Goal: Task Accomplishment & Management: Manage account settings

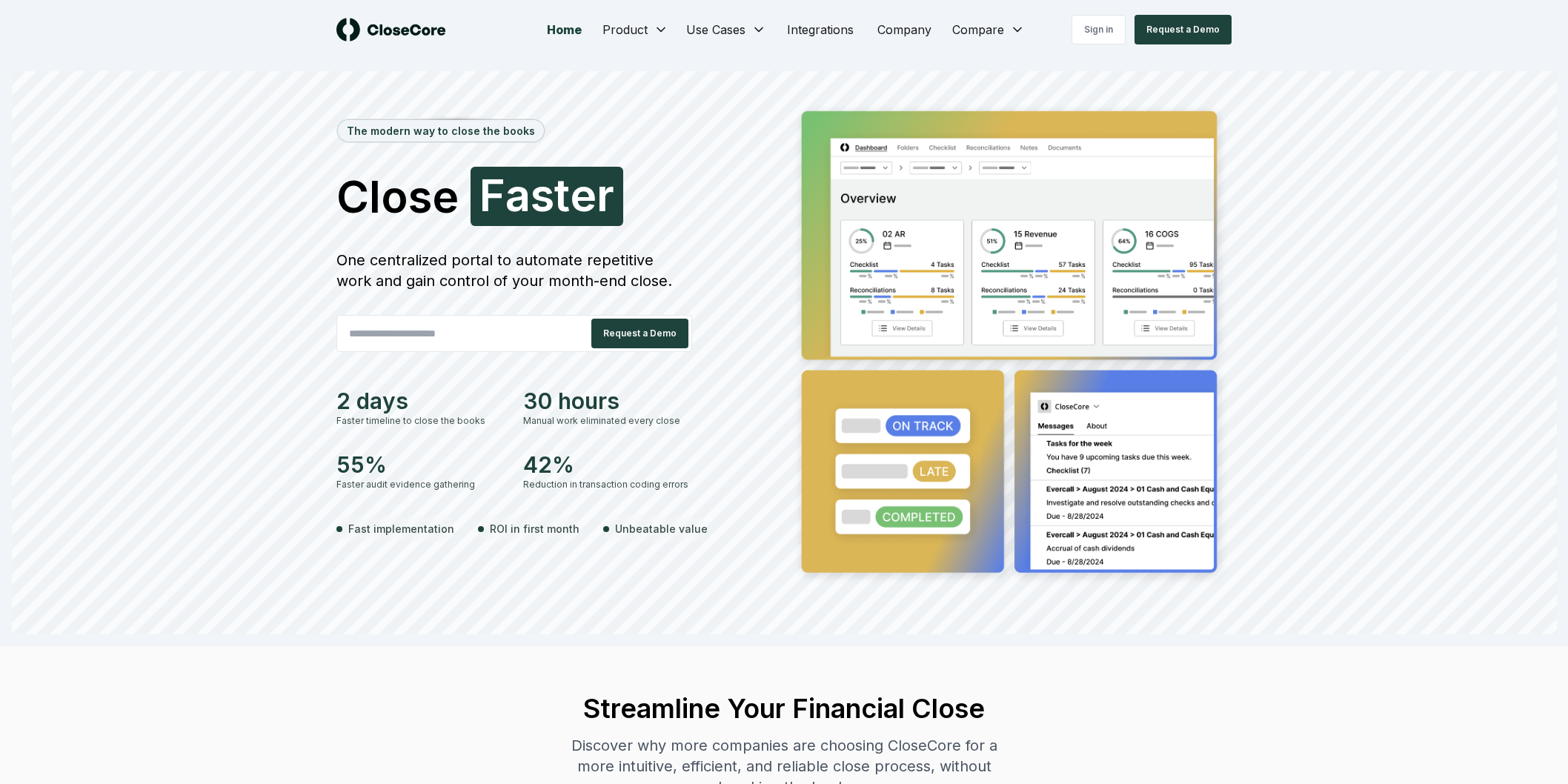
click at [1110, 33] on link "Sign in" at bounding box center [1098, 29] width 54 height 29
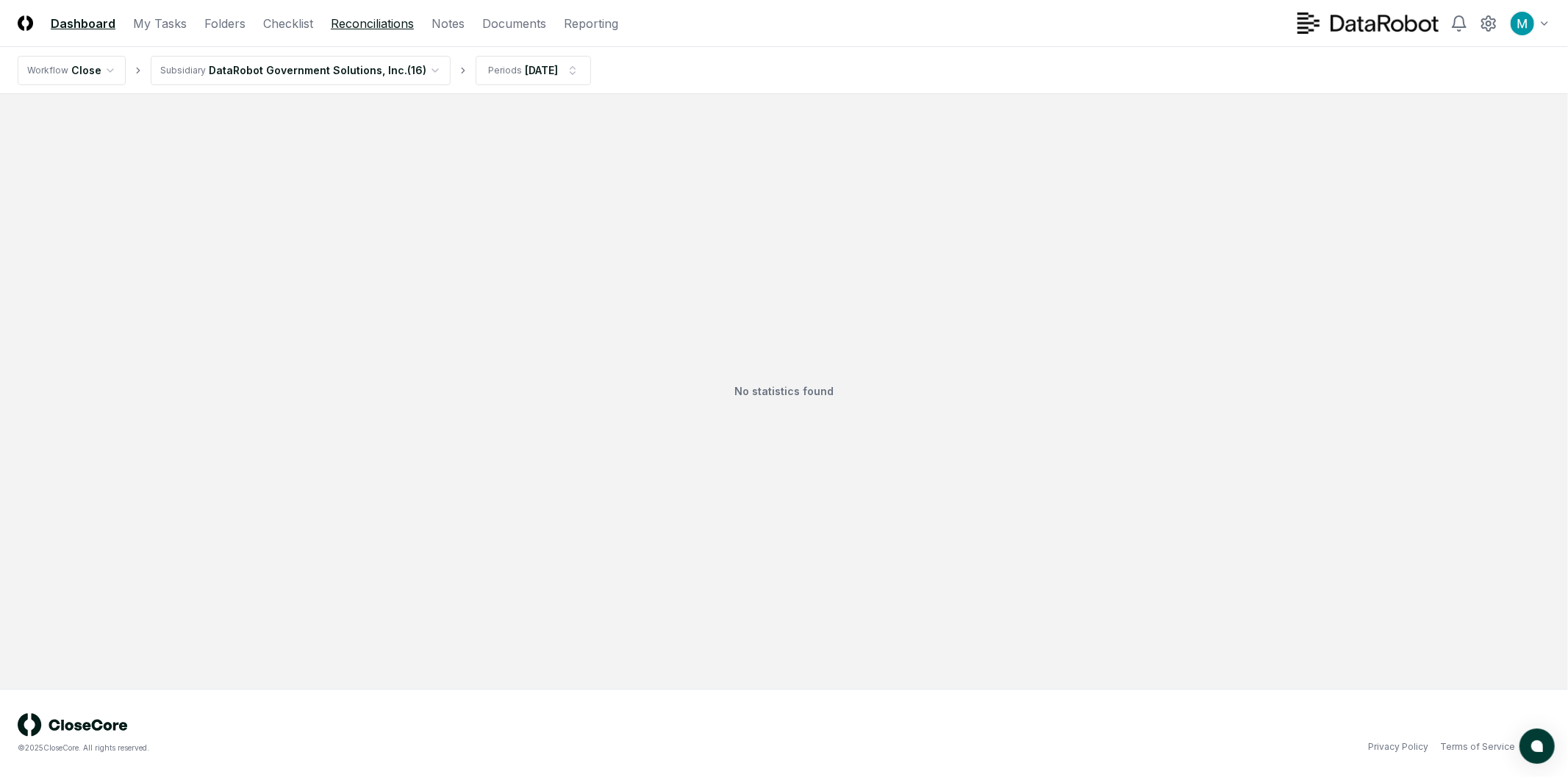
click at [398, 27] on link "Reconciliations" at bounding box center [372, 23] width 83 height 17
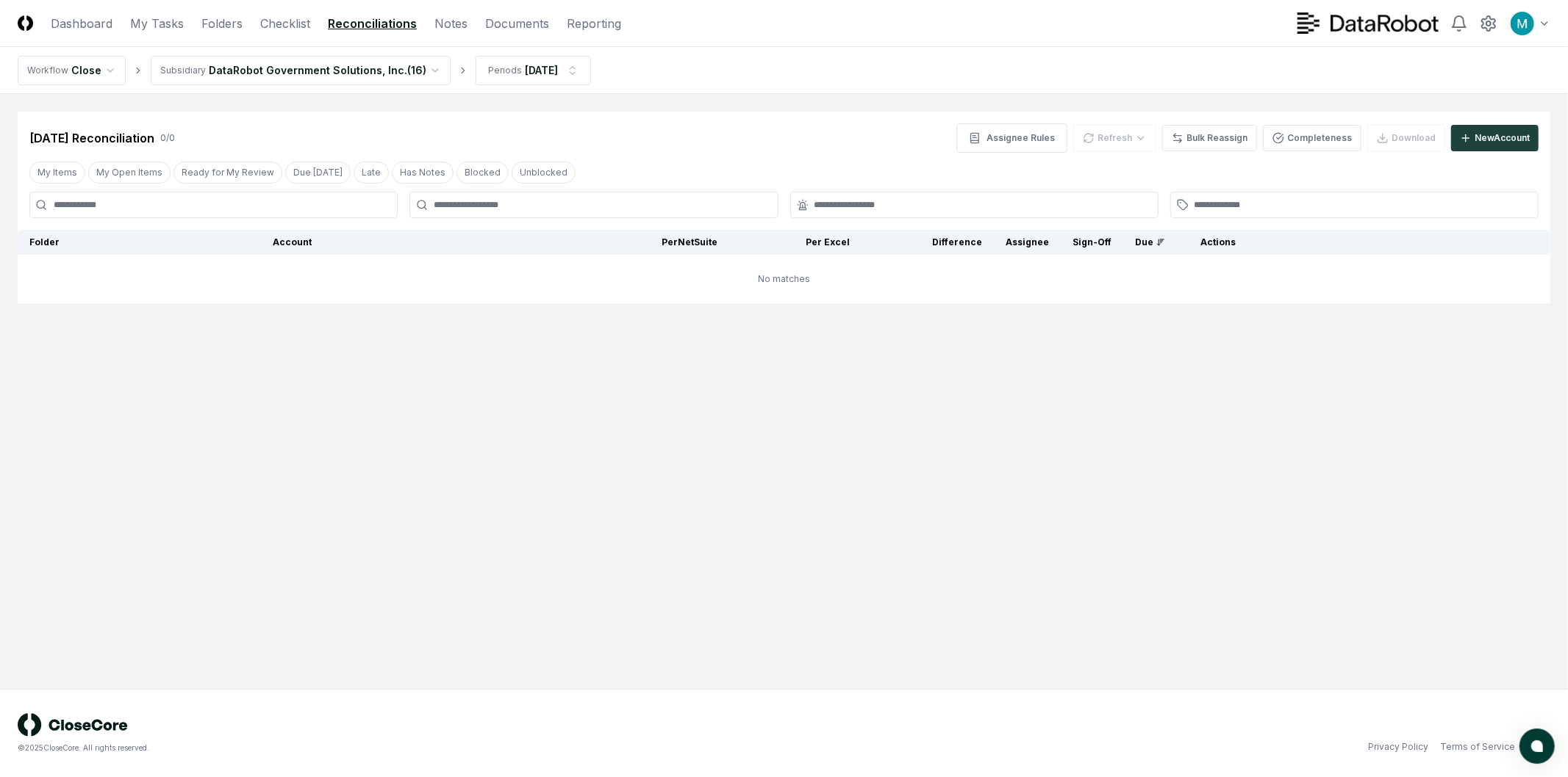
click at [257, 64] on html "CloseCore Dashboard My Tasks Folders Checklist Reconciliations Notes Documents …" at bounding box center [784, 388] width 1568 height 777
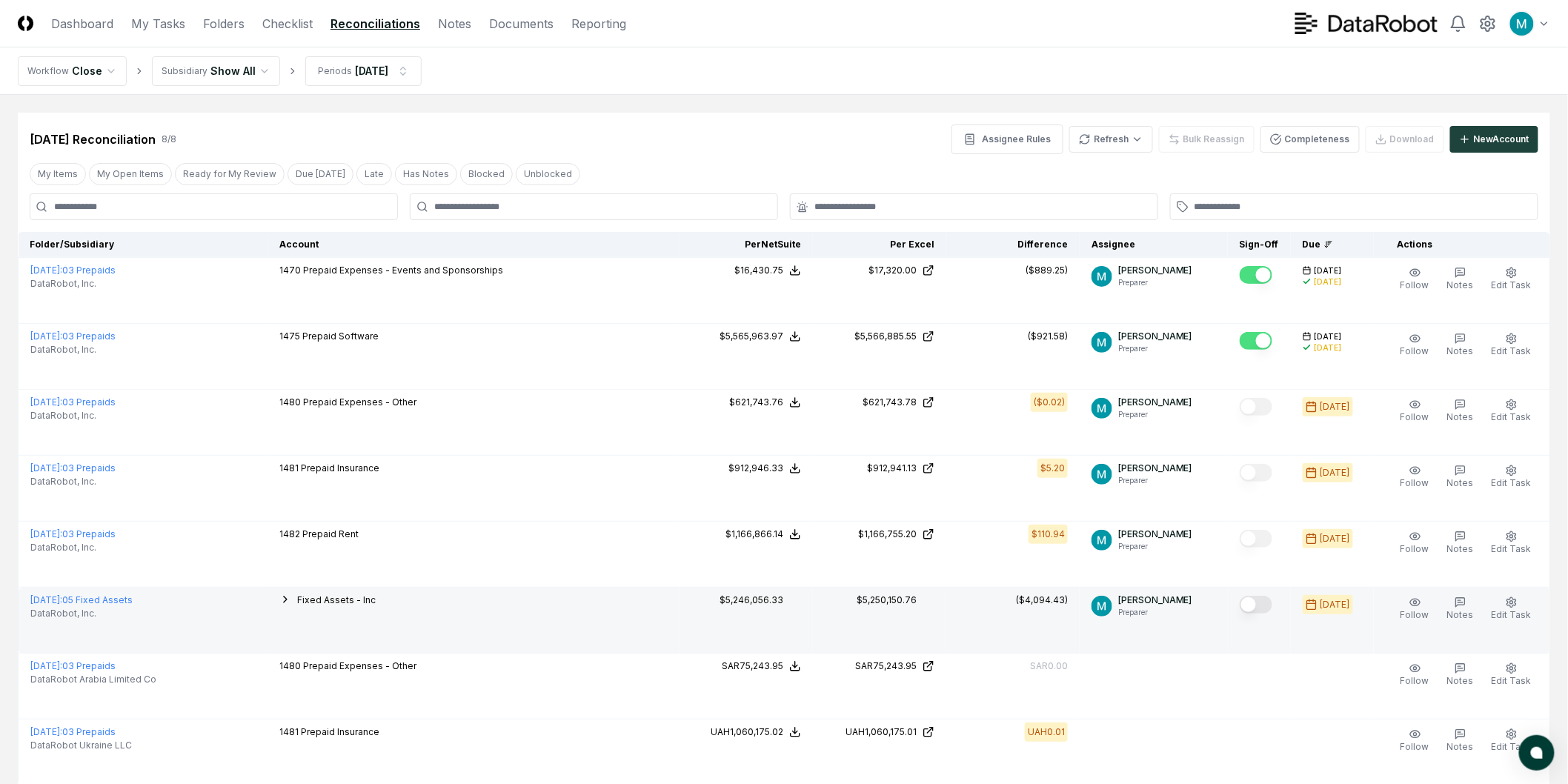
click at [291, 595] on icon "button" at bounding box center [285, 599] width 12 height 12
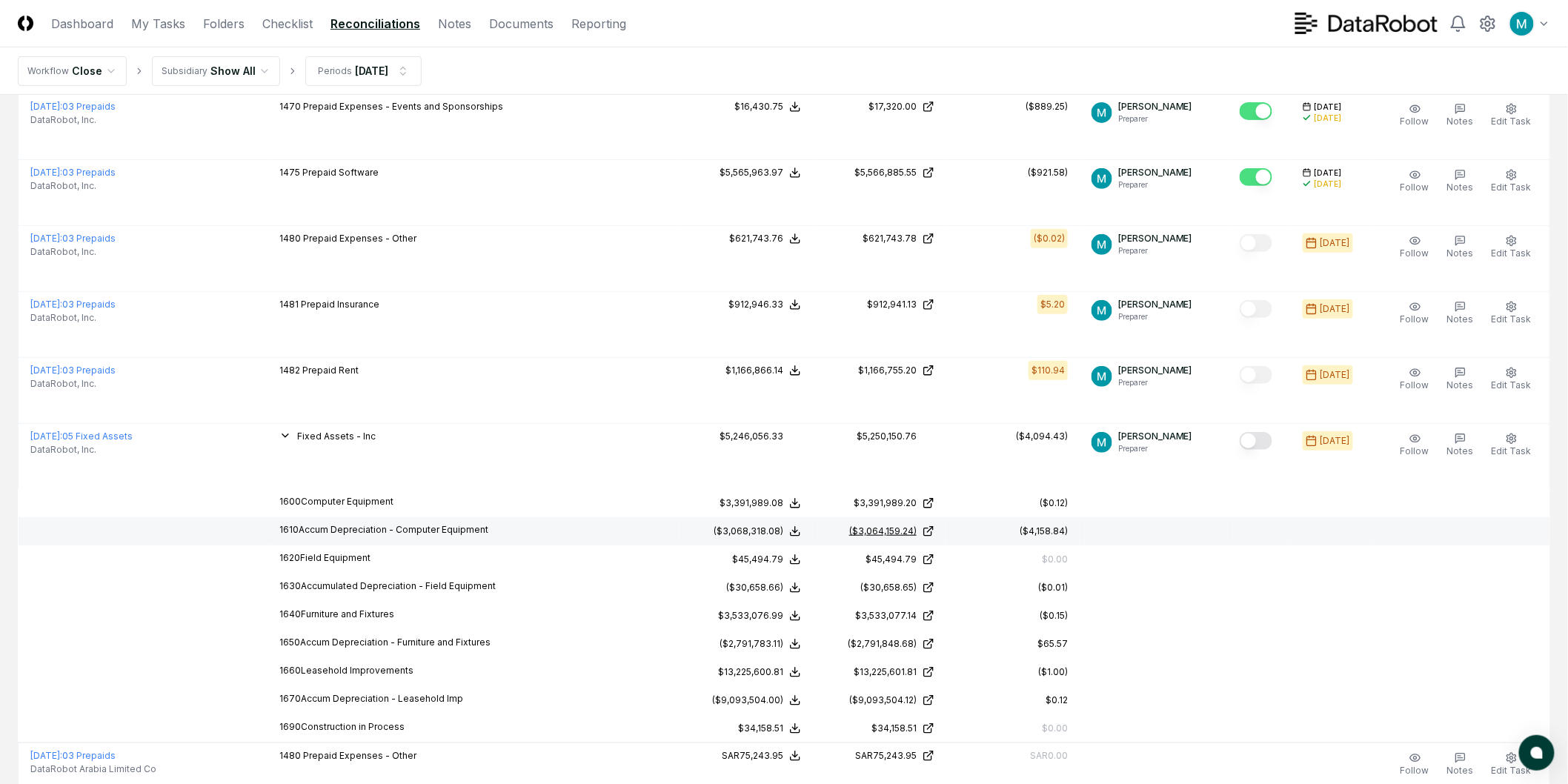
scroll to position [165, 0]
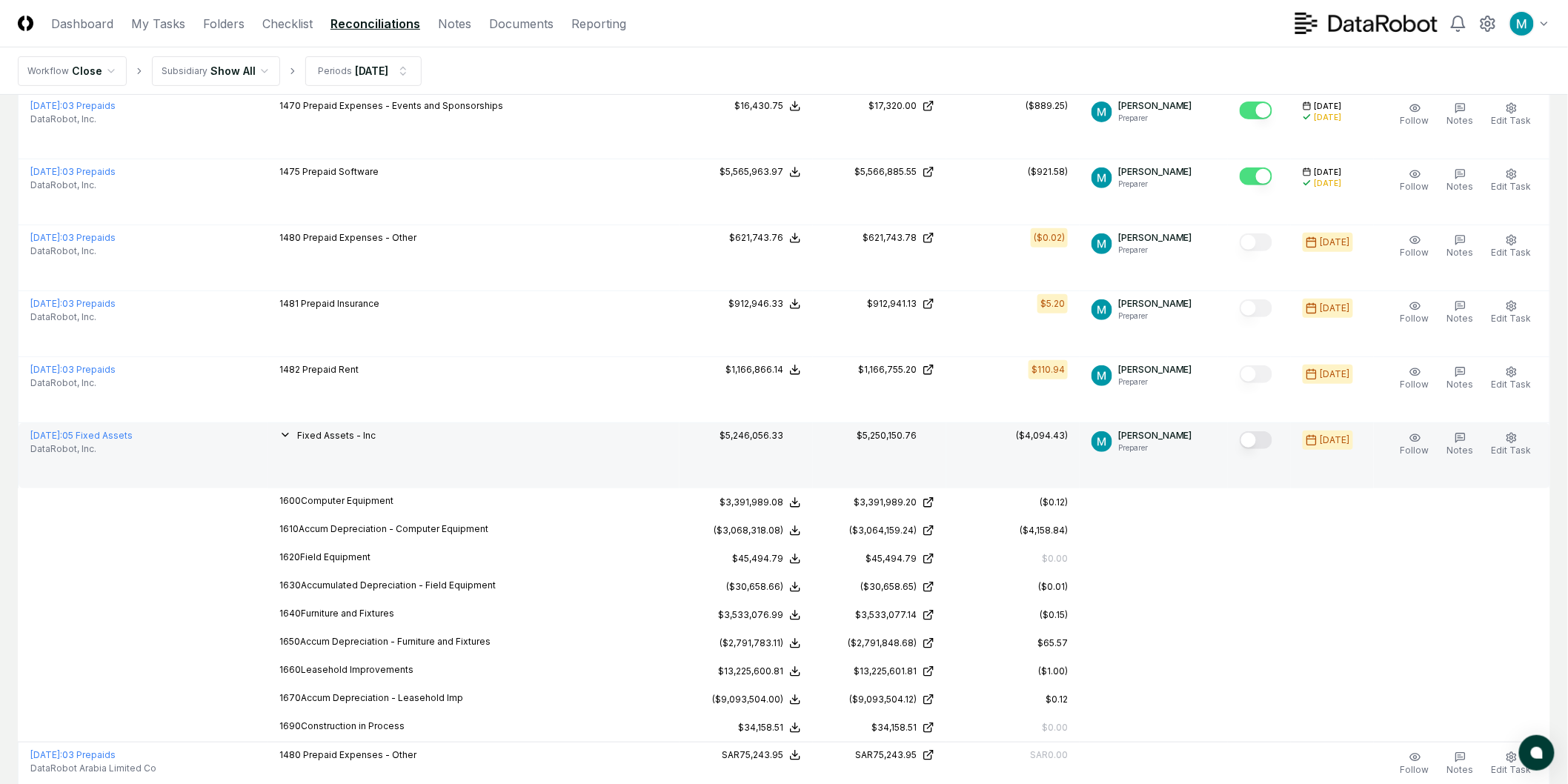
click at [301, 437] on div "Fixed Assets - Inc" at bounding box center [473, 436] width 388 height 16
click at [289, 435] on icon "button" at bounding box center [284, 436] width 6 height 3
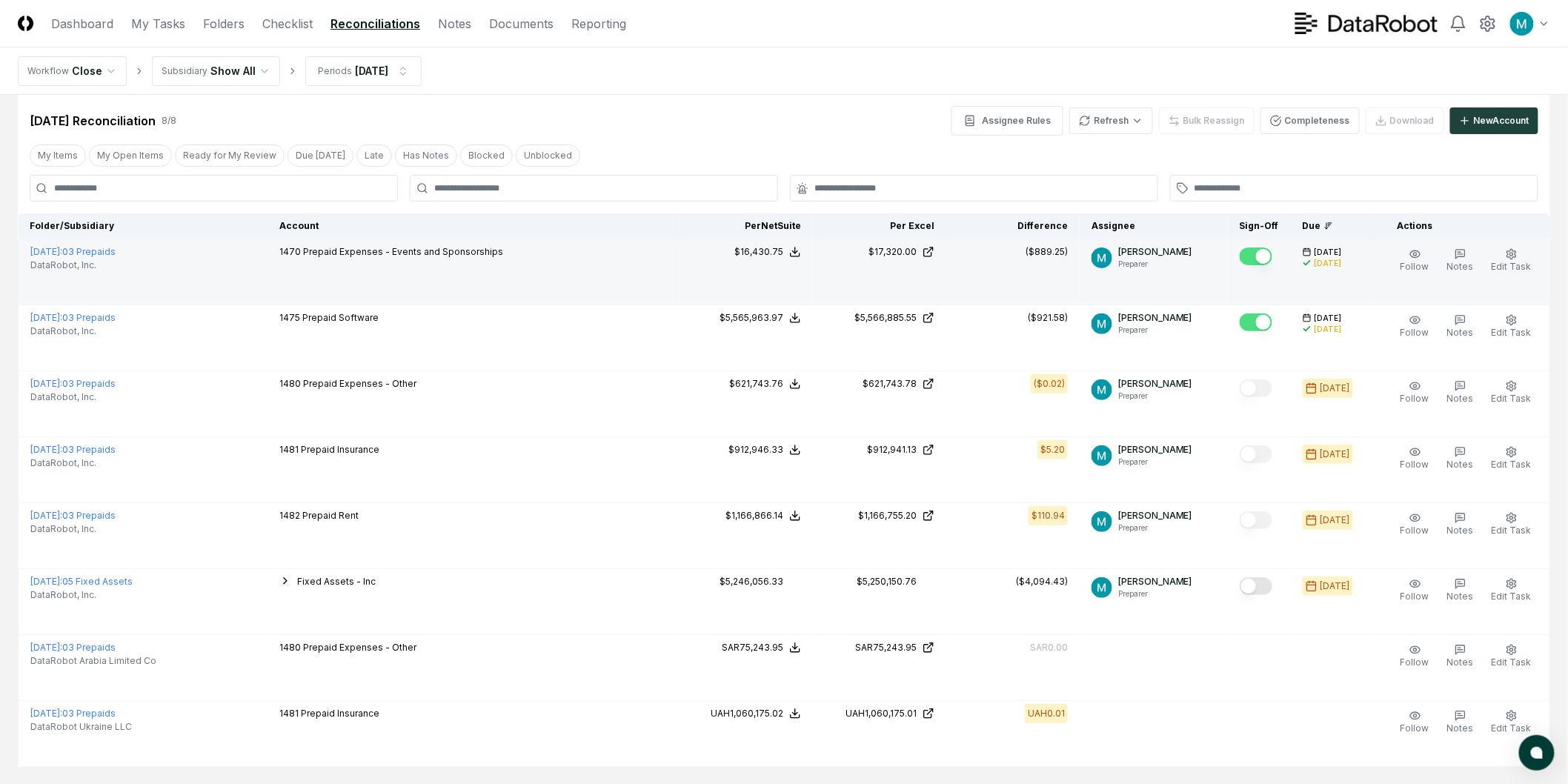
scroll to position [0, 0]
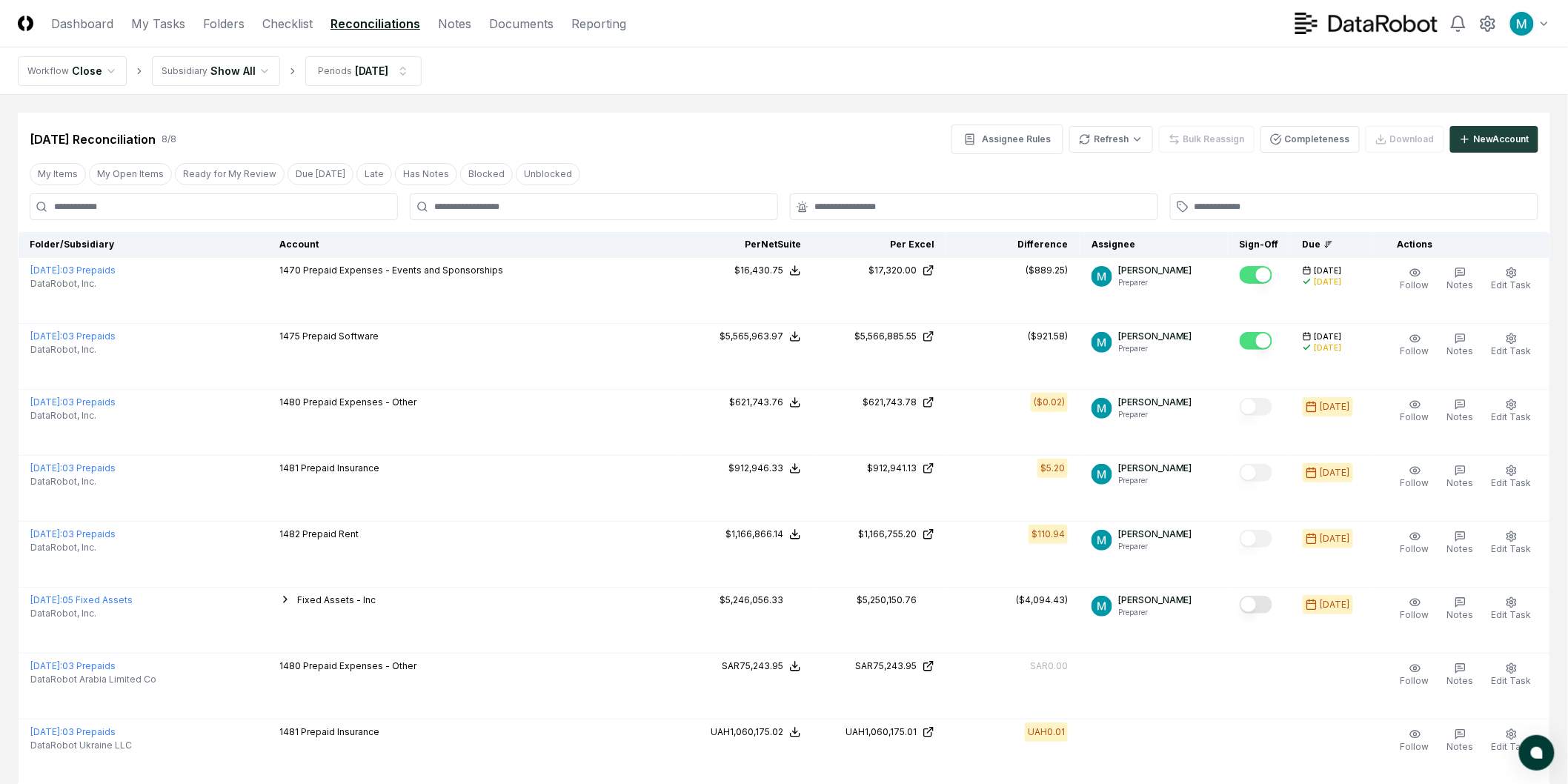
click at [831, 136] on div "[DATE] Reconciliation 8 / 8 Assignee Rules Refresh Bulk Reassign Completeness D…" at bounding box center [784, 139] width 1508 height 29
click at [239, 23] on link "Folders" at bounding box center [223, 24] width 41 height 18
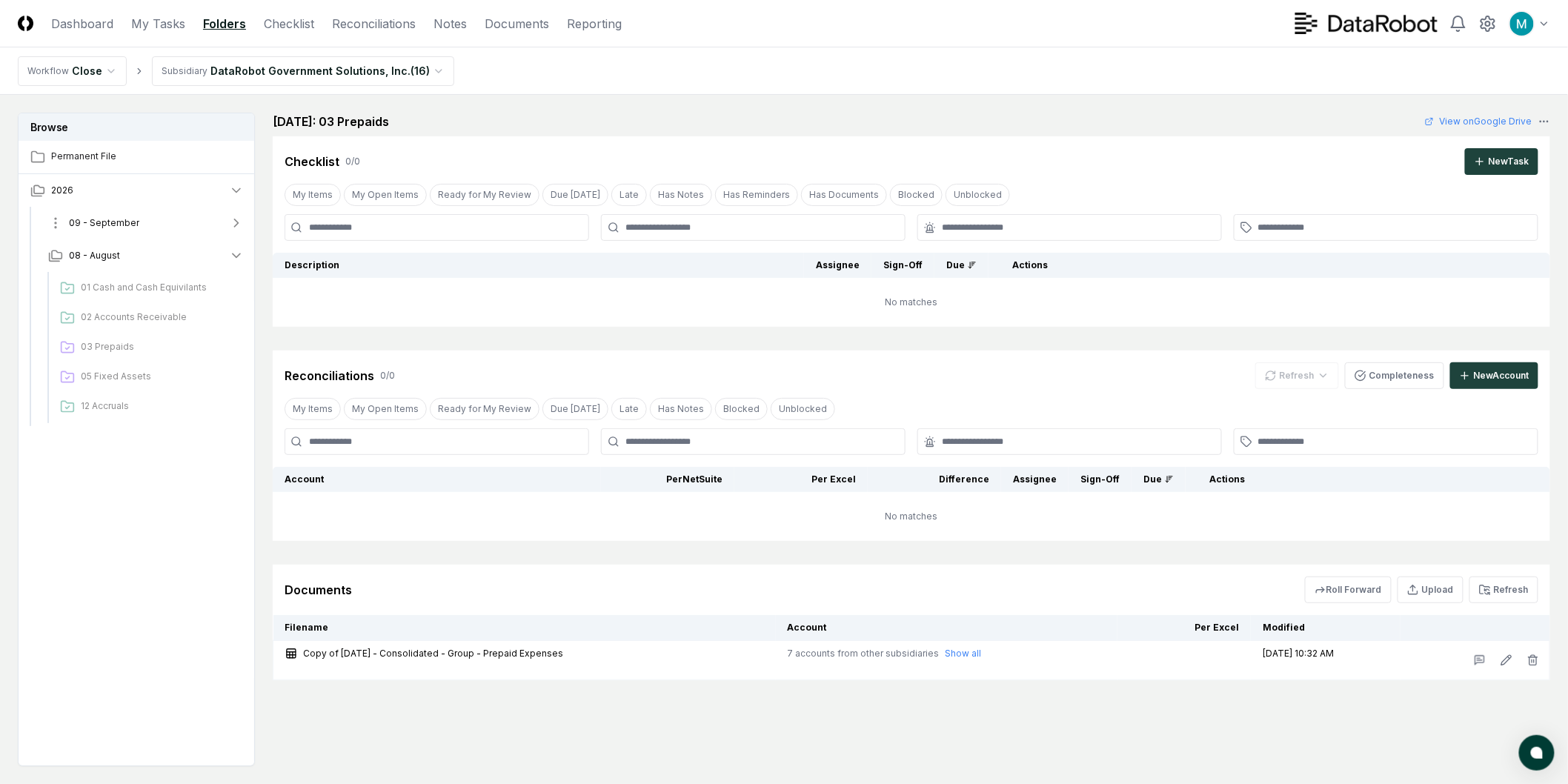
click at [144, 216] on button "09 - September" at bounding box center [145, 222] width 219 height 33
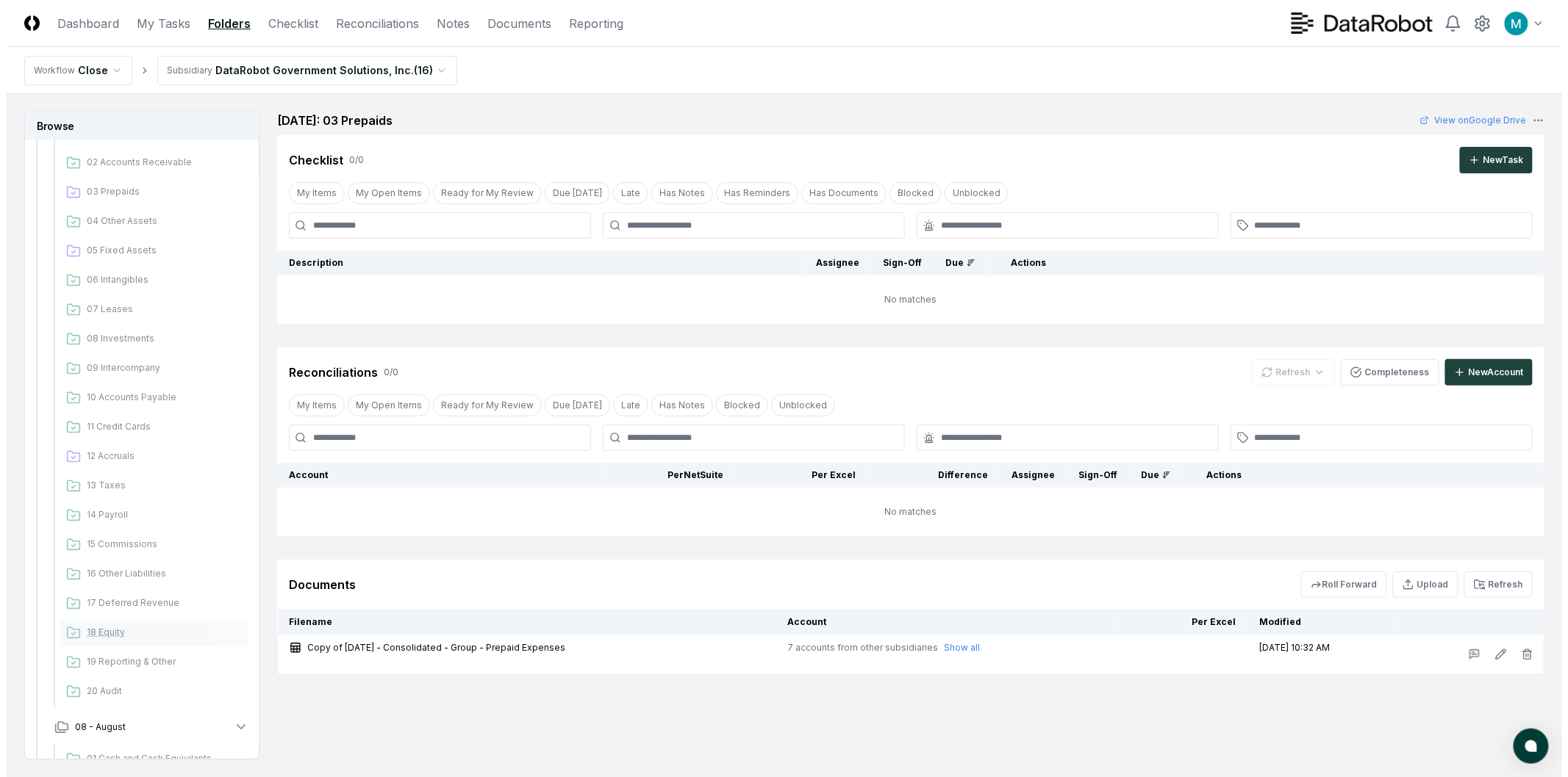
scroll to position [96, 0]
click at [1482, 16] on icon at bounding box center [1476, 23] width 17 height 17
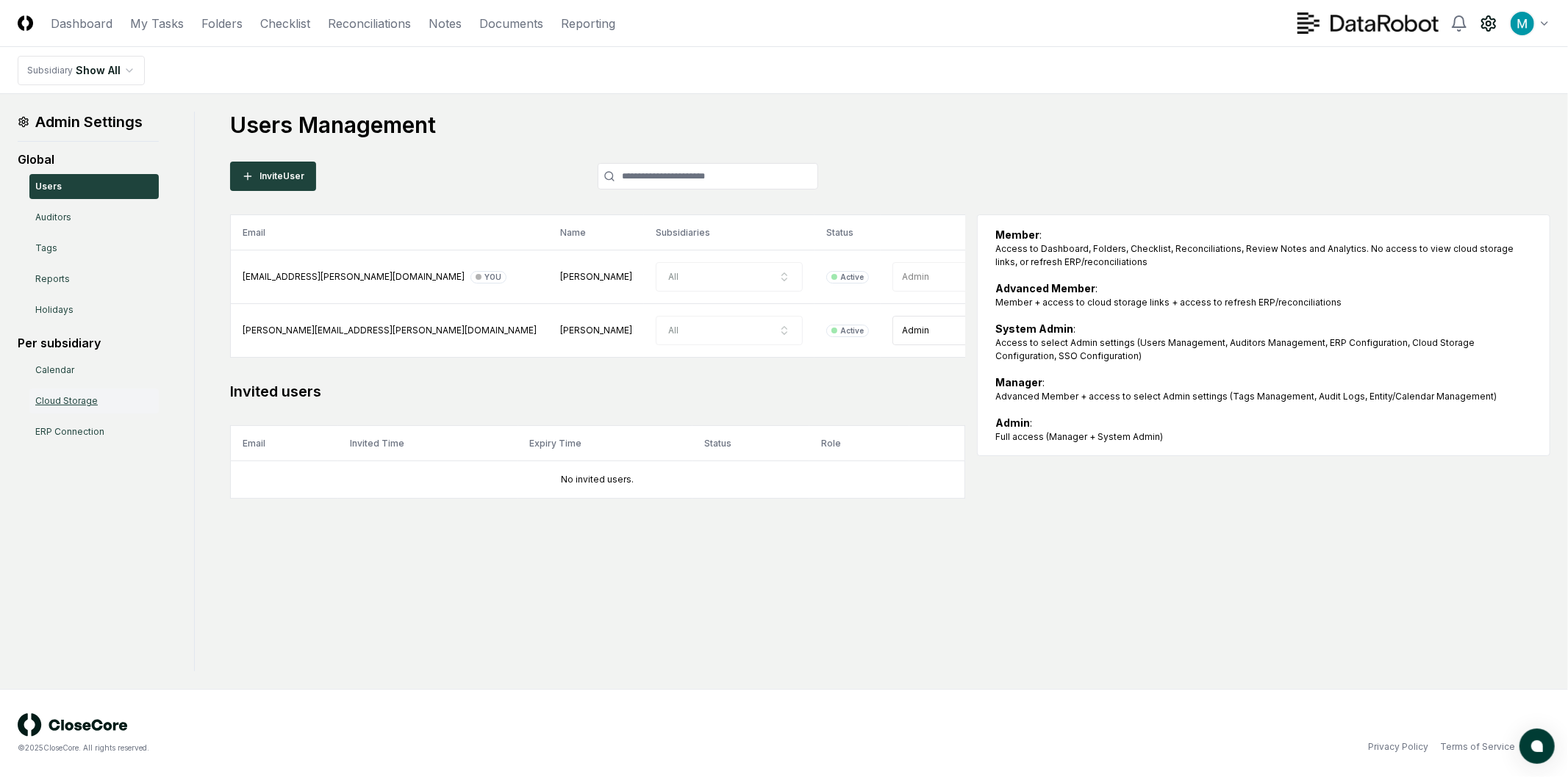
click at [126, 403] on link "Cloud Storage" at bounding box center [93, 401] width 129 height 25
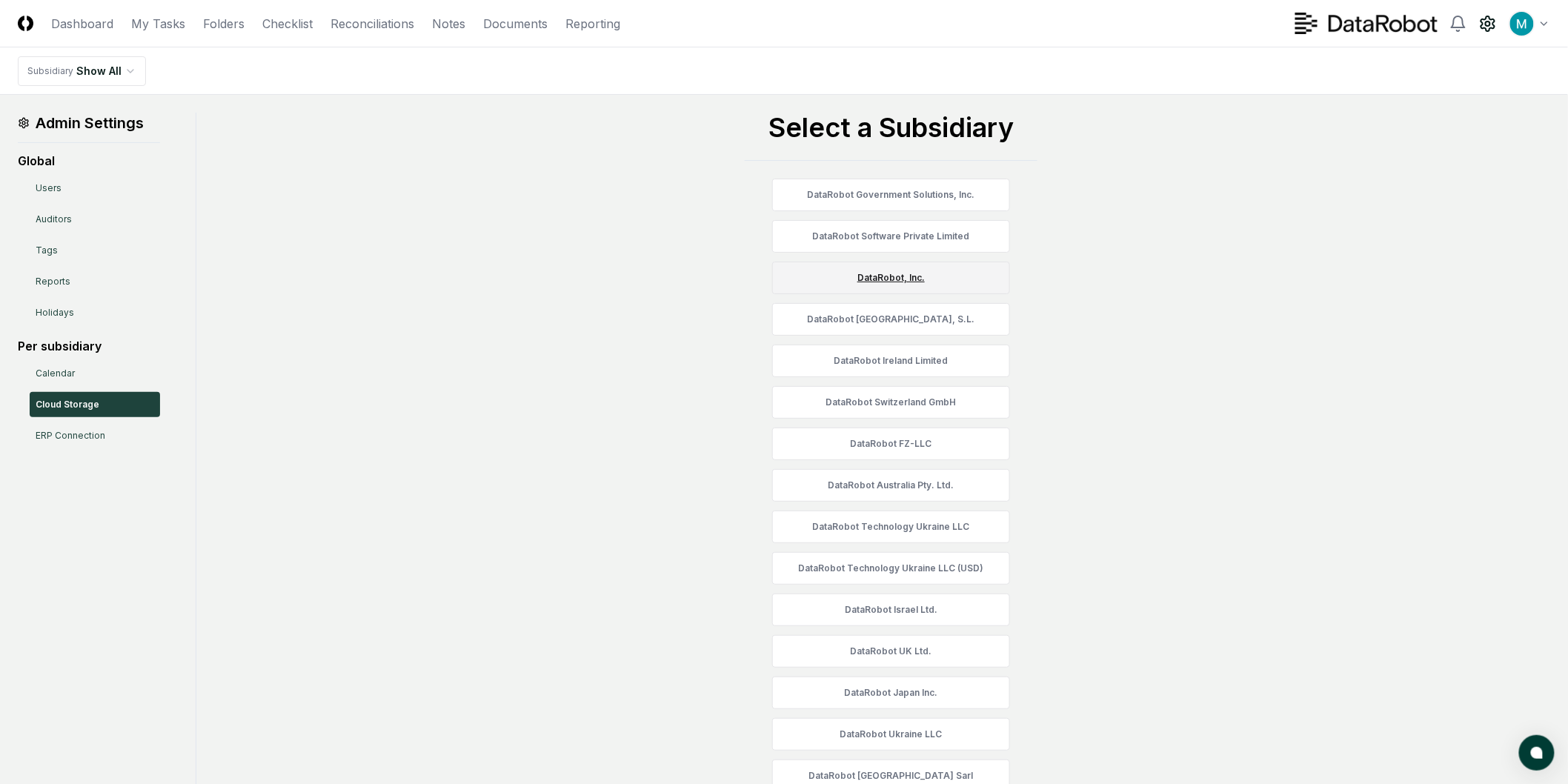
click at [880, 284] on link "DataRobot, Inc." at bounding box center [890, 278] width 237 height 33
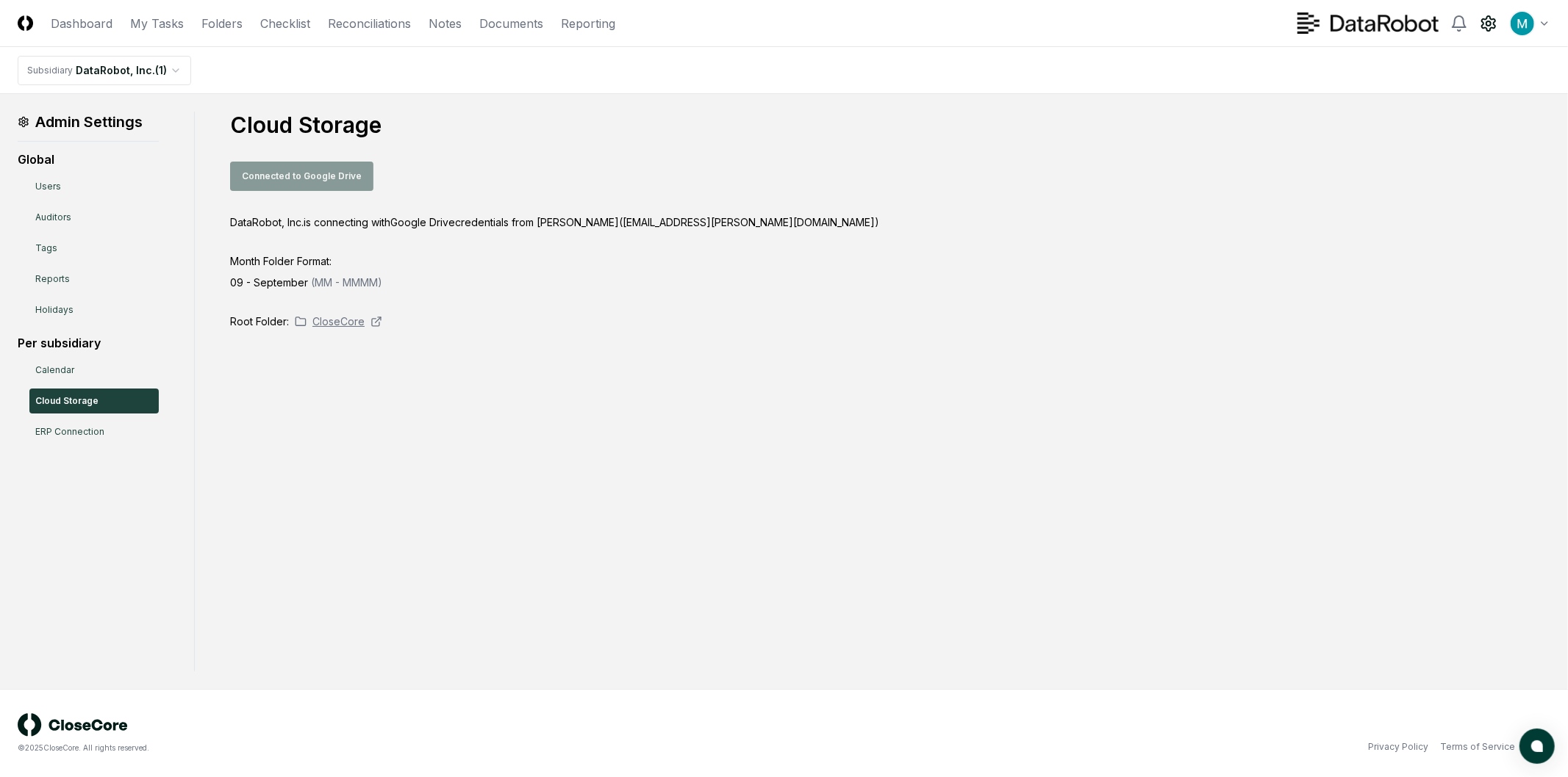
click at [377, 321] on icon at bounding box center [376, 322] width 12 height 12
click at [1064, 235] on div "Cloud Storage Connected to Google Drive DataRobot, Inc. is connecting with Goog…" at bounding box center [890, 220] width 1320 height 217
click at [1098, 333] on div "Admin Settings Global Users Auditors Tags Reports Holidays Per subsidiary Calen…" at bounding box center [783, 391] width 1532 height 560
